Goal: Task Accomplishment & Management: Manage account settings

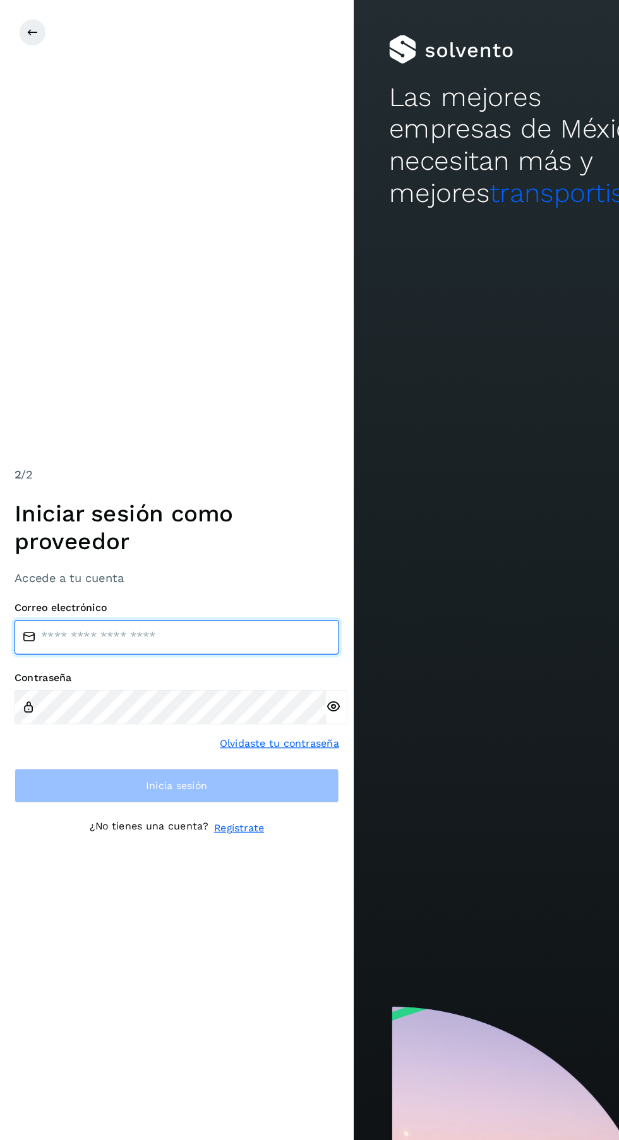
click at [206, 573] on input "email" at bounding box center [155, 558] width 284 height 30
click at [43, 573] on input "email" at bounding box center [155, 558] width 284 height 30
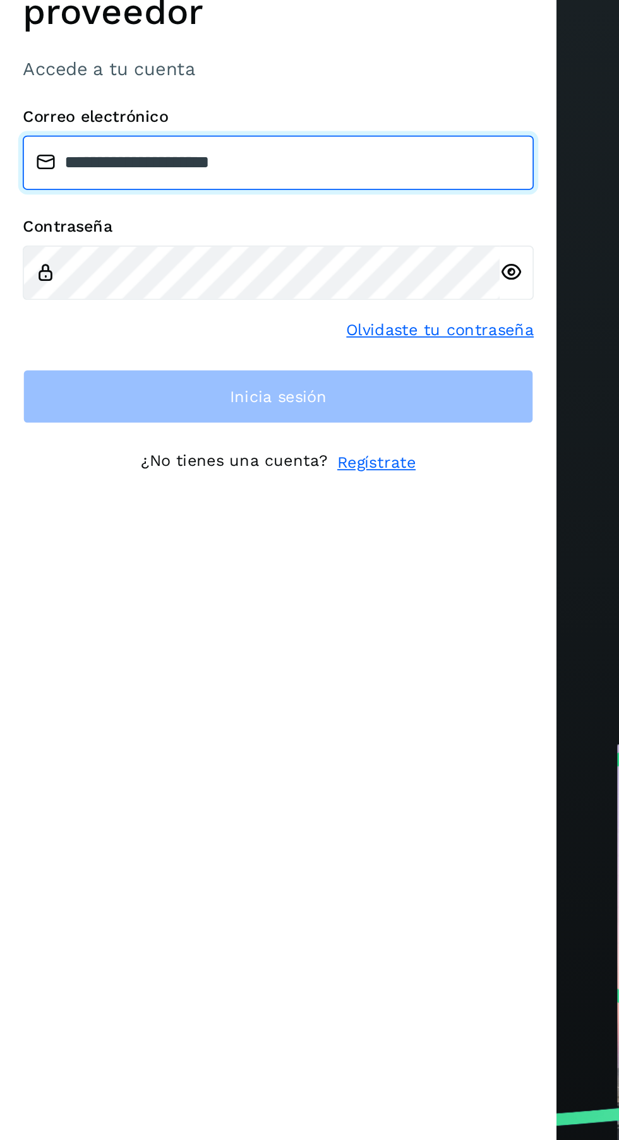
type input "**********"
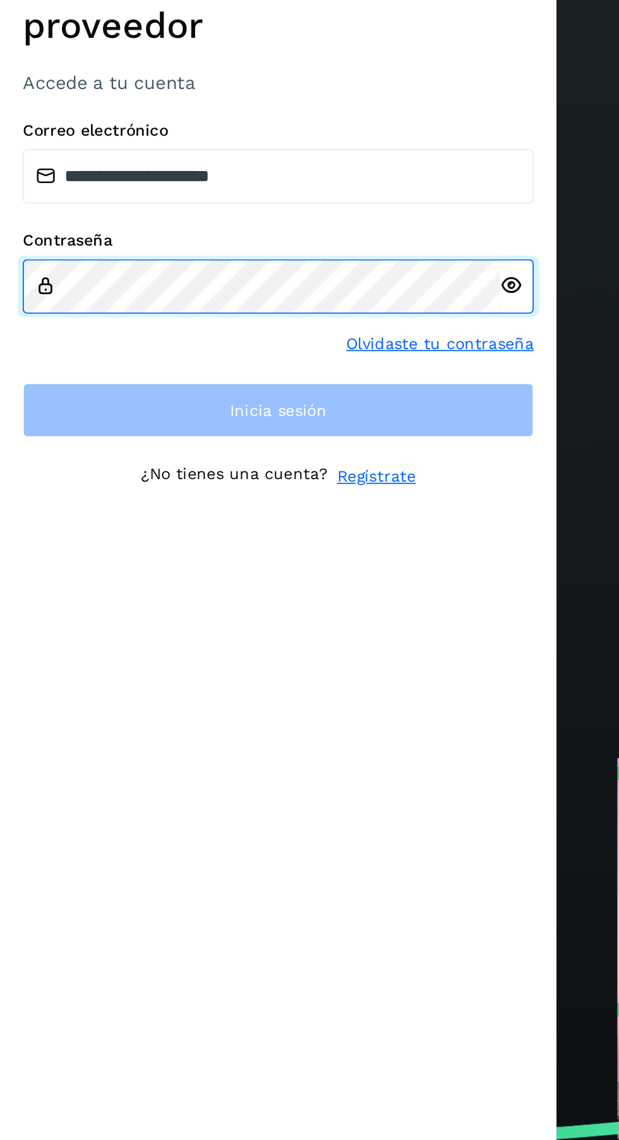
scroll to position [8, 0]
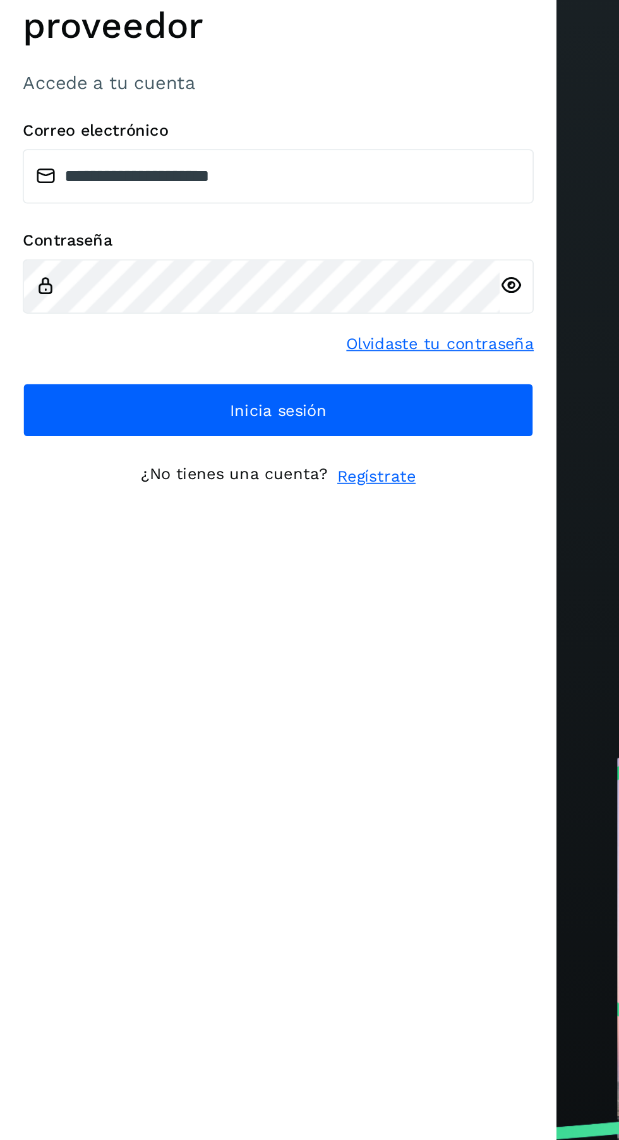
click at [287, 626] on icon at bounding box center [284, 618] width 13 height 13
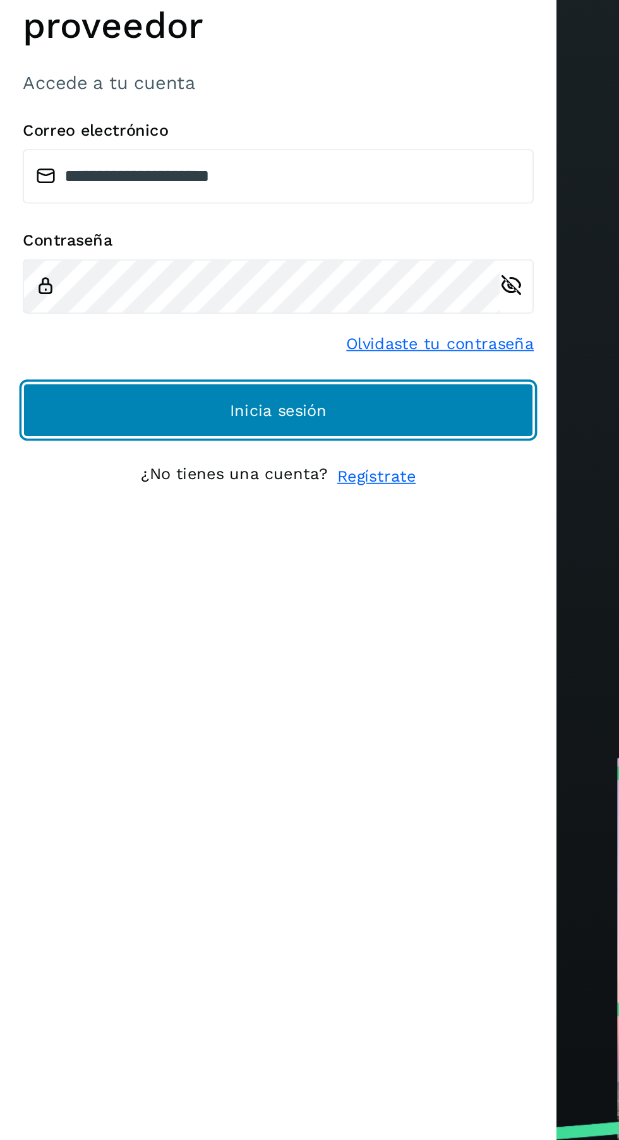
click at [261, 703] on button "Inicia sesión" at bounding box center [155, 688] width 284 height 30
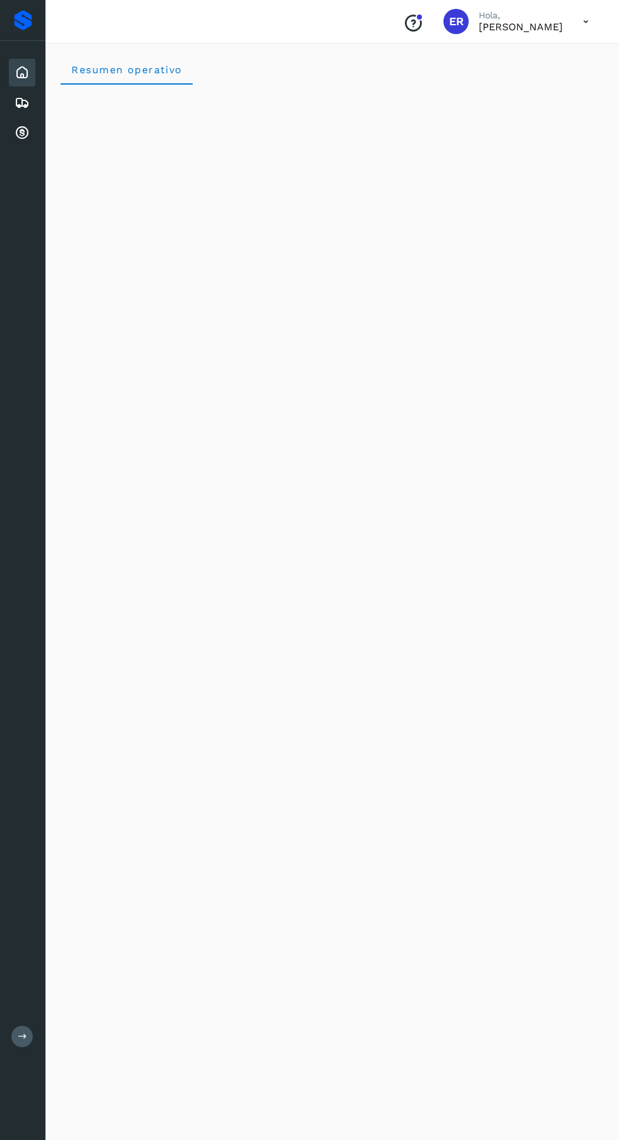
click at [23, 102] on icon at bounding box center [22, 102] width 15 height 15
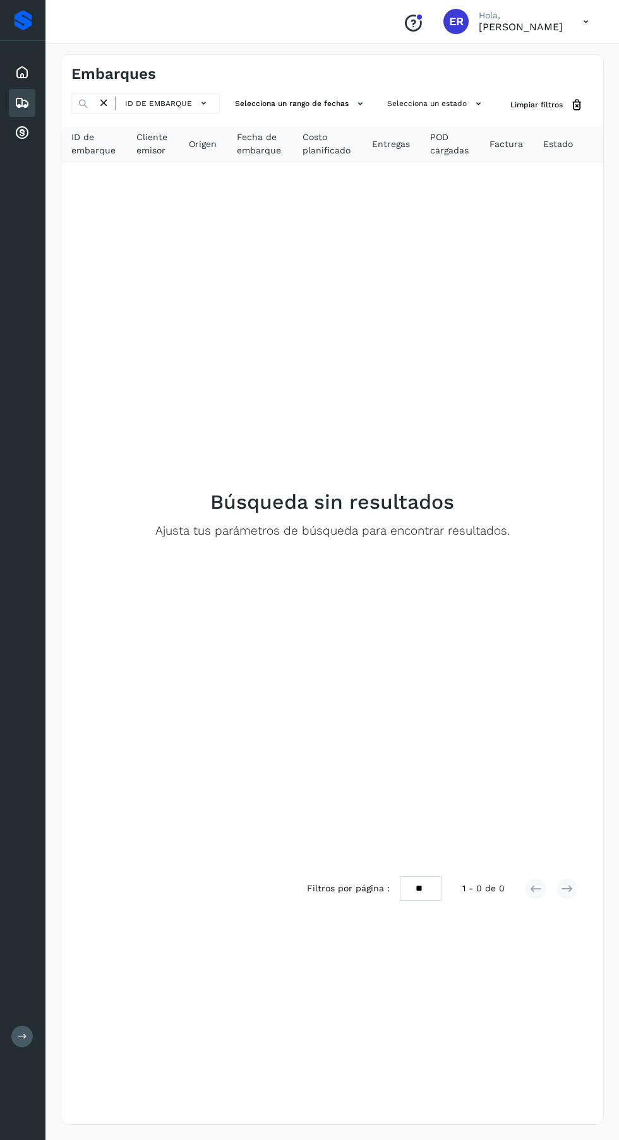
click at [21, 136] on icon at bounding box center [22, 133] width 15 height 15
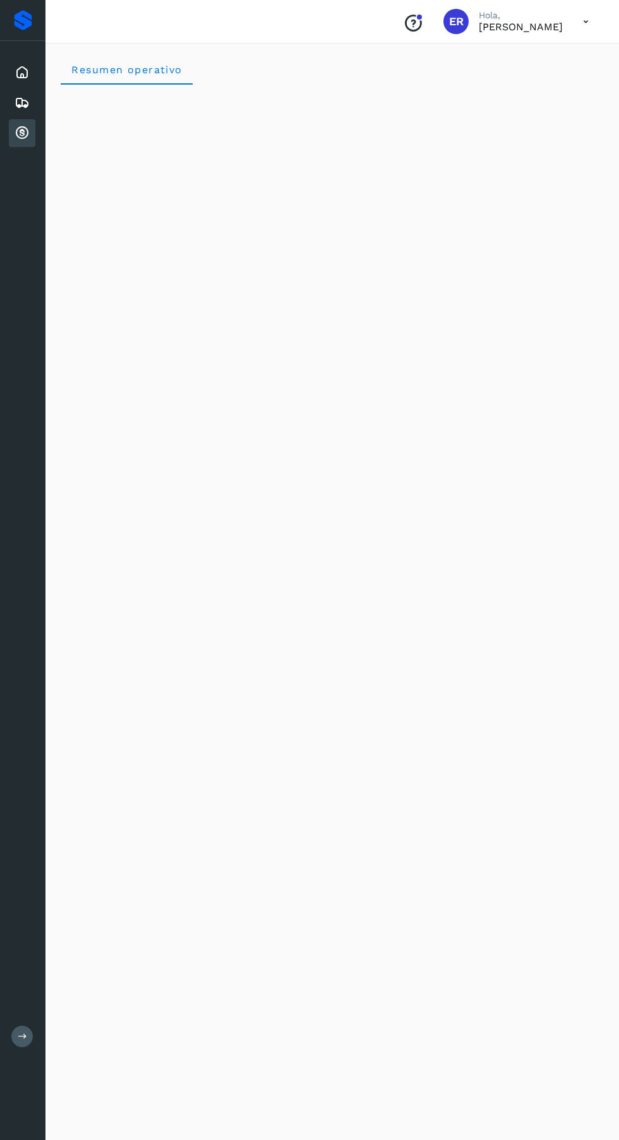
click at [581, 24] on icon at bounding box center [586, 22] width 26 height 26
click at [523, 59] on div "Cerrar sesión" at bounding box center [523, 57] width 150 height 24
